Goal: Ask a question

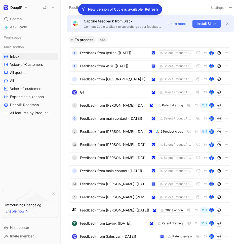
click at [36, 170] on div "Workspace Main section Inbox Voice-of-Customers All quotes All Voice-of-custome…" at bounding box center [30, 109] width 56 height 150
click at [23, 25] on span "Ask Cycle" at bounding box center [18, 27] width 17 height 6
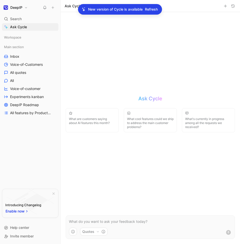
click at [21, 209] on span "Enable now" at bounding box center [16, 211] width 20 height 6
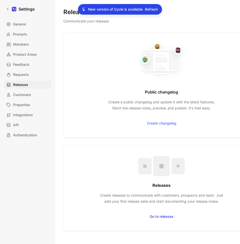
click at [61, 36] on div "Releases Communicate your releases Public changelog Create a public changelog a…" at bounding box center [147, 122] width 185 height 244
click at [8, 7] on icon at bounding box center [8, 9] width 4 height 4
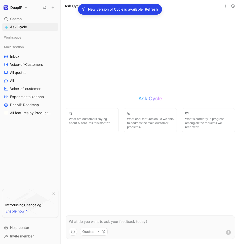
drag, startPoint x: 17, startPoint y: 212, endPoint x: 24, endPoint y: 203, distance: 11.6
click at [24, 203] on div "Introducing Changelog Enable now" at bounding box center [23, 208] width 42 height 19
click at [22, 156] on div "Workspace Main section Inbox Voice-of-Customers All quotes All Voice-of-custome…" at bounding box center [30, 109] width 56 height 150
